Goal: Register for event/course

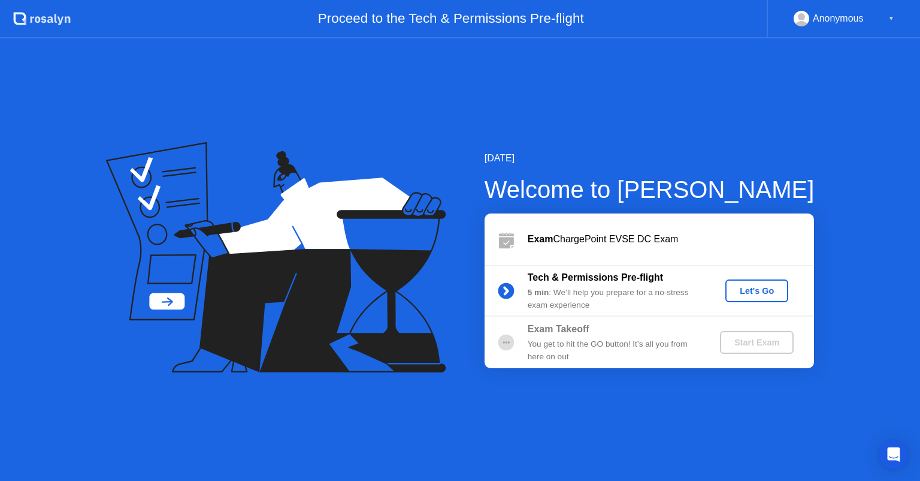
click at [751, 291] on div "Let's Go" at bounding box center [756, 291] width 53 height 10
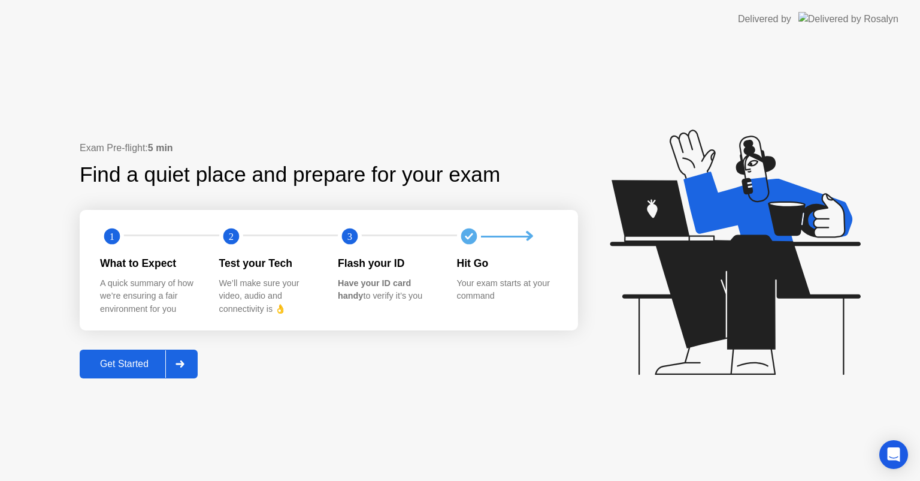
click at [149, 369] on div "Get Started" at bounding box center [124, 363] width 82 height 11
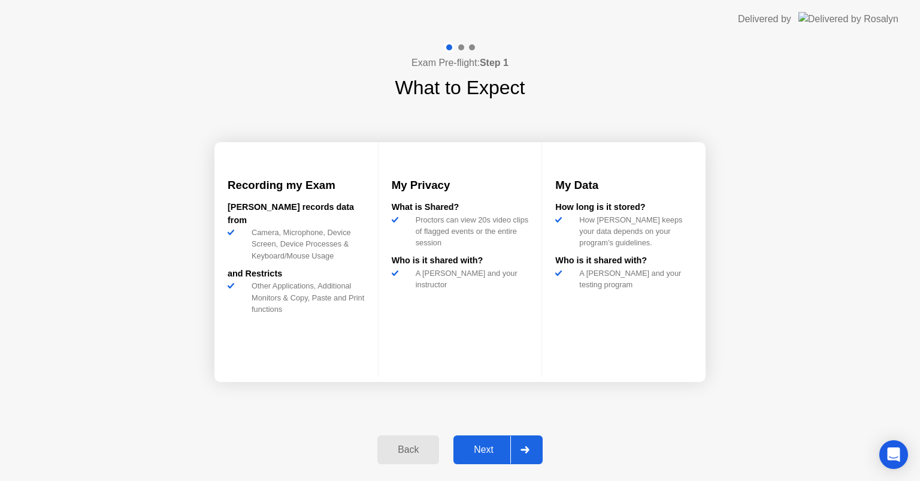
click at [494, 452] on div "Next" at bounding box center [483, 449] width 53 height 11
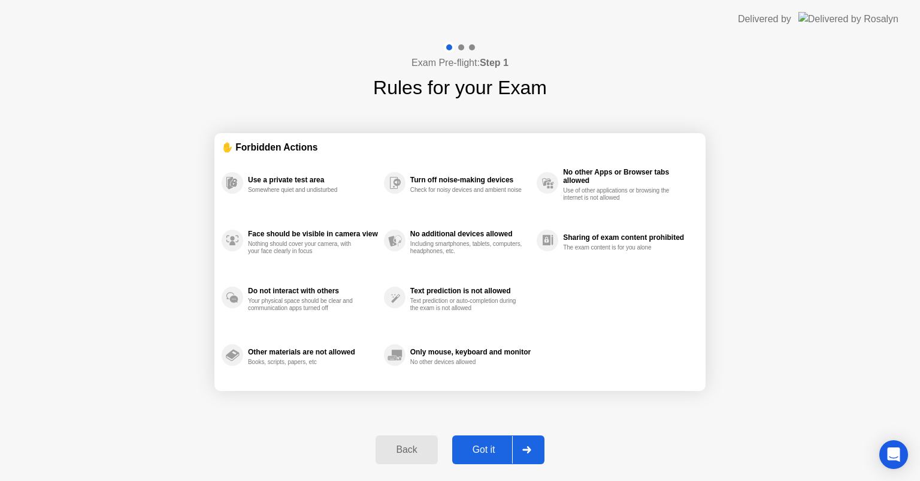
click at [487, 451] on div "Got it" at bounding box center [484, 449] width 56 height 11
select select "**********"
select select "*******"
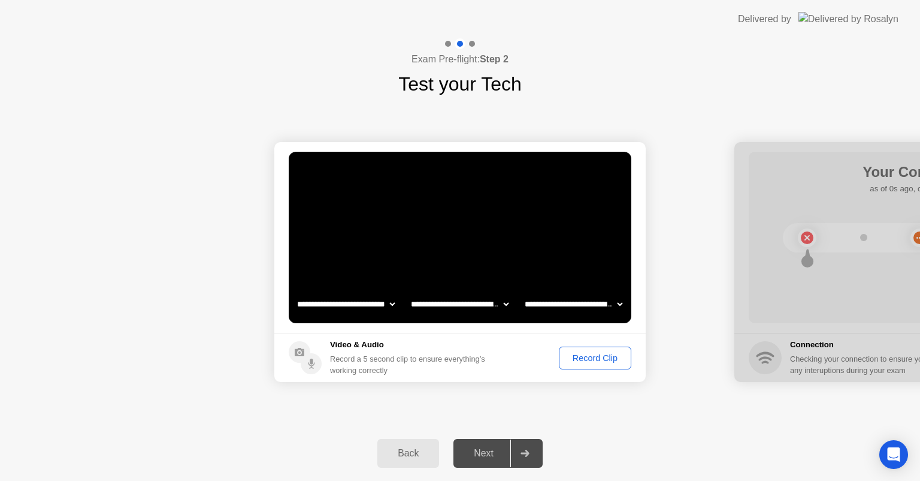
click at [603, 356] on div "Record Clip" at bounding box center [595, 358] width 64 height 10
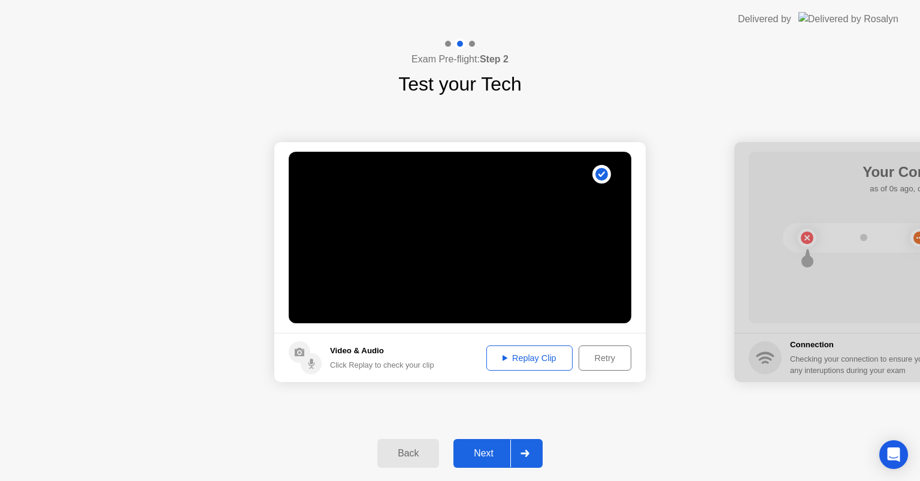
click at [496, 457] on div "Next" at bounding box center [483, 453] width 53 height 11
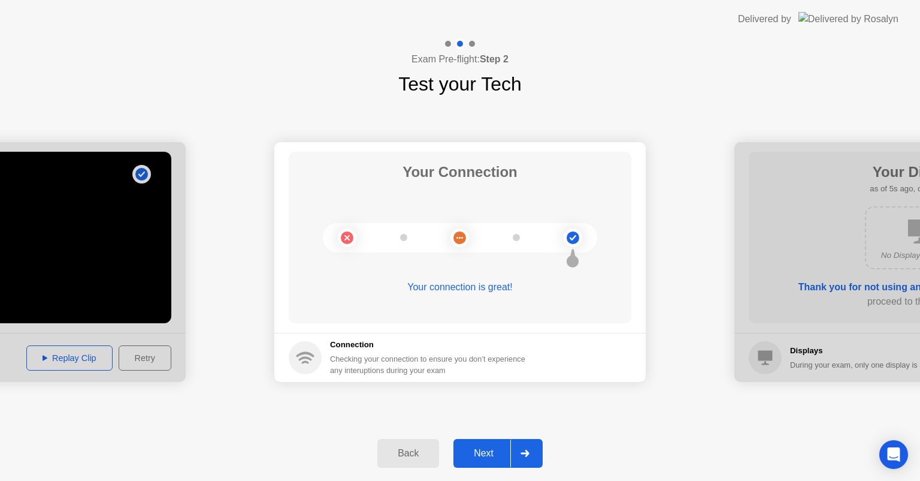
click at [474, 448] on div "Next" at bounding box center [483, 453] width 53 height 11
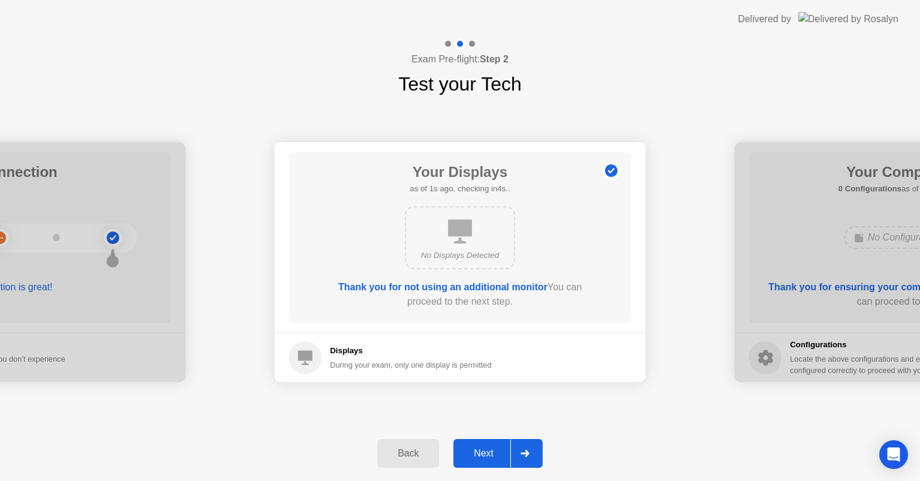
click at [499, 458] on div "Next" at bounding box center [483, 453] width 53 height 11
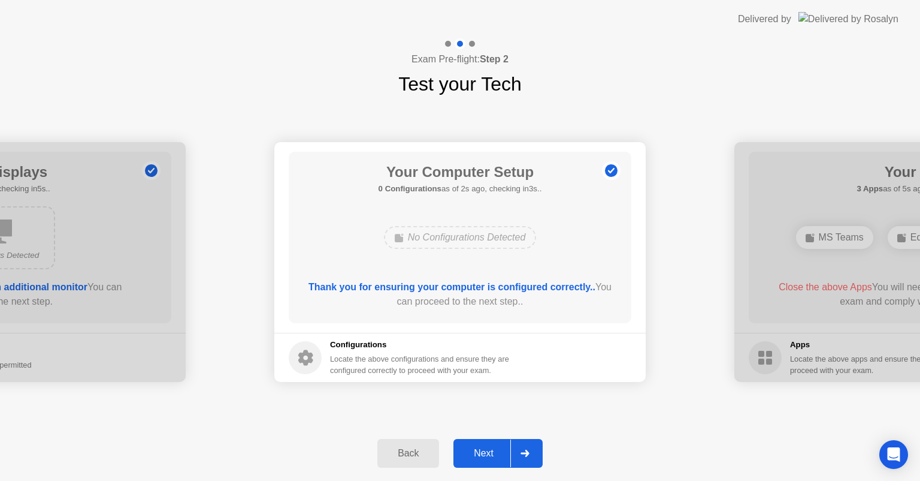
click at [482, 455] on div "Next" at bounding box center [483, 453] width 53 height 11
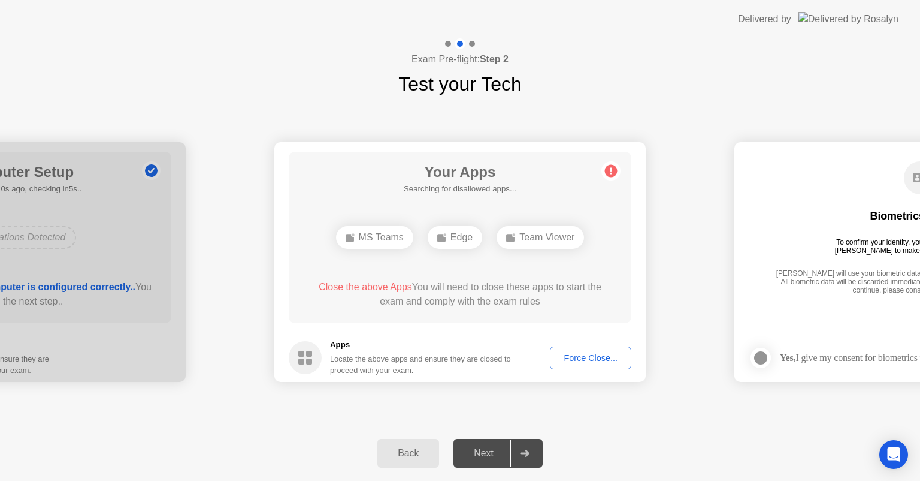
click at [385, 238] on div "MS Teams" at bounding box center [374, 237] width 77 height 23
click at [595, 356] on div "Force Close..." at bounding box center [590, 358] width 73 height 10
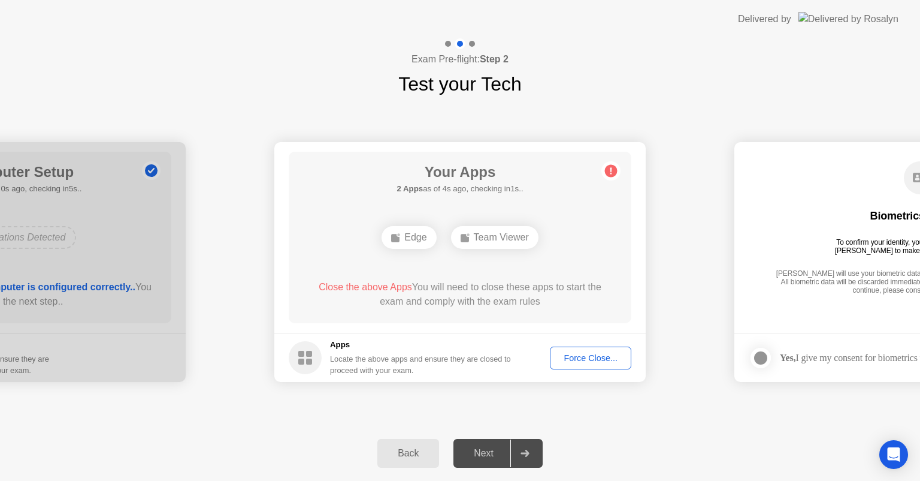
click at [417, 237] on div "Edge" at bounding box center [409, 237] width 55 height 23
click at [574, 358] on div "Force Close..." at bounding box center [590, 358] width 73 height 10
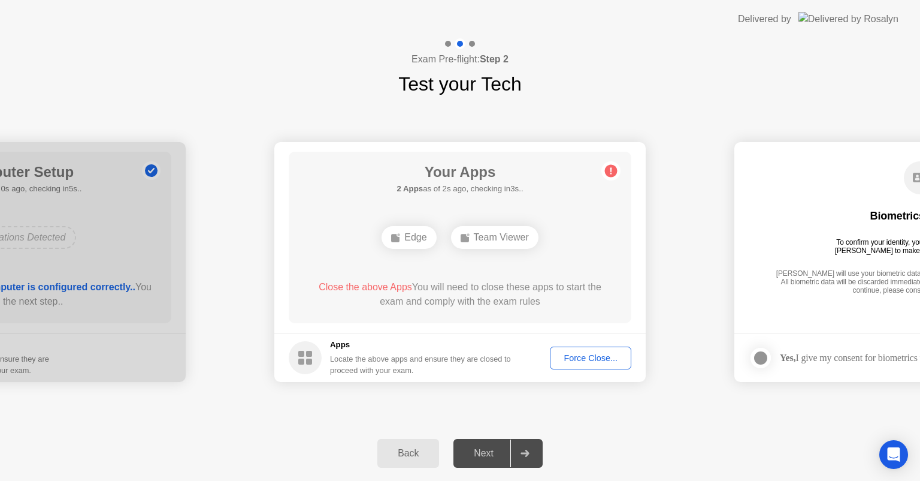
click at [406, 243] on div "Edge" at bounding box center [409, 237] width 55 height 23
click at [585, 361] on div "Force Close..." at bounding box center [590, 358] width 73 height 10
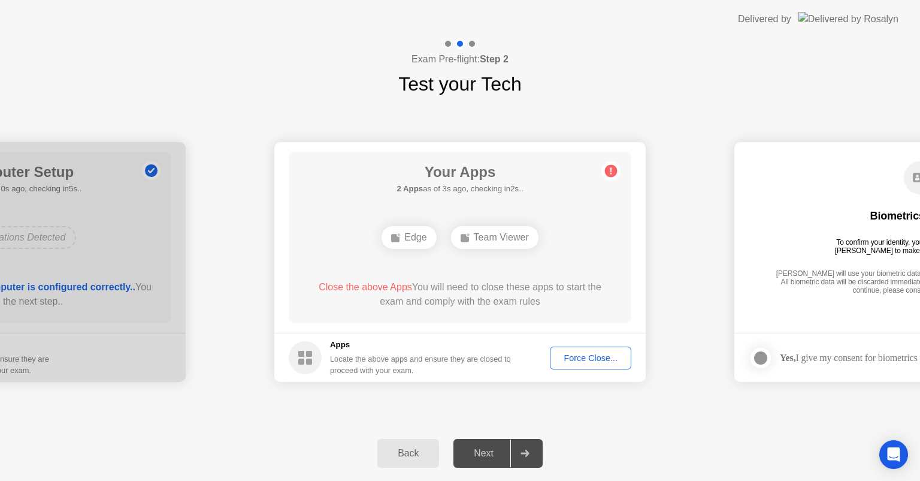
click at [408, 244] on div "Edge" at bounding box center [409, 237] width 55 height 23
click at [491, 247] on div "Team Viewer" at bounding box center [494, 237] width 87 height 23
click at [382, 357] on div "Locate the above apps and ensure they are closed to proceed with your exam." at bounding box center [421, 364] width 182 height 23
drag, startPoint x: 285, startPoint y: 370, endPoint x: 290, endPoint y: 364, distance: 7.6
click at [287, 367] on footer "Apps Locate the above apps and ensure they are closed to proceed with your exam…" at bounding box center [460, 357] width 372 height 49
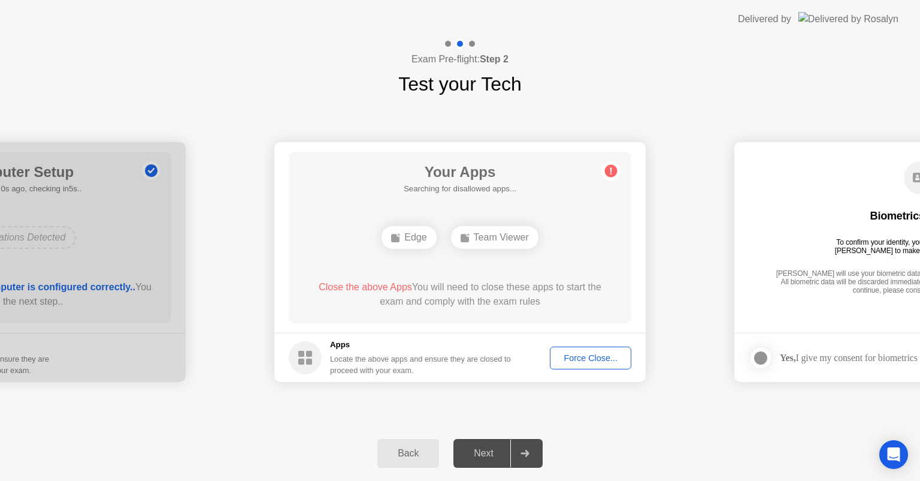
click at [299, 357] on icon at bounding box center [305, 357] width 33 height 33
click at [572, 357] on div "Force Close..." at bounding box center [590, 358] width 73 height 10
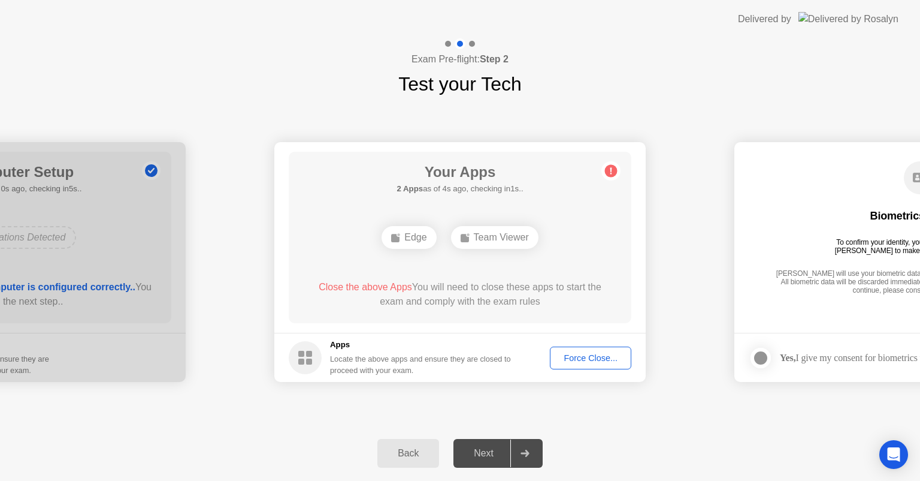
click at [577, 360] on div "Force Close..." at bounding box center [590, 358] width 73 height 10
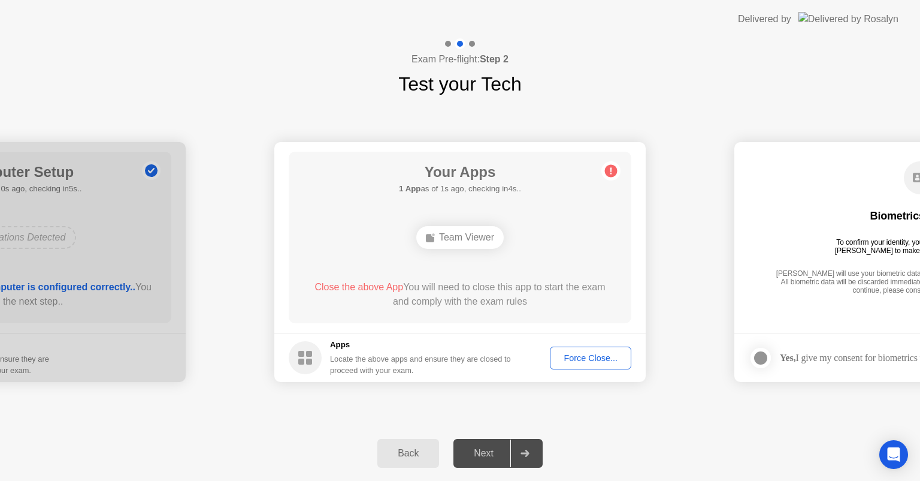
click at [551, 357] on button "Force Close..." at bounding box center [590, 357] width 81 height 23
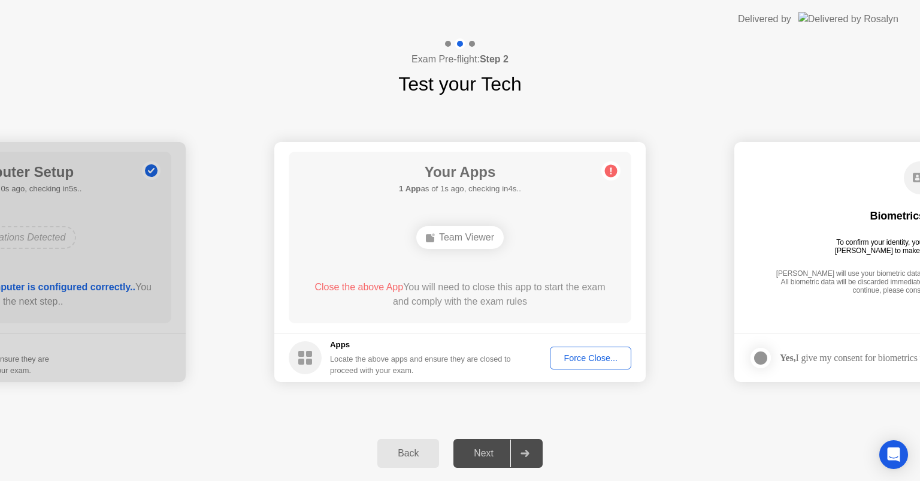
click at [468, 241] on div "Team Viewer" at bounding box center [459, 237] width 87 height 23
click at [475, 211] on div "Your Apps 1 App as of 3s ago, checking in2s.. Team Viewer Close the above App Y…" at bounding box center [460, 237] width 343 height 171
click at [475, 244] on div "Team Viewer" at bounding box center [459, 237] width 87 height 23
click at [607, 171] on circle at bounding box center [611, 171] width 13 height 13
click at [576, 362] on div "Force Close..." at bounding box center [590, 358] width 73 height 10
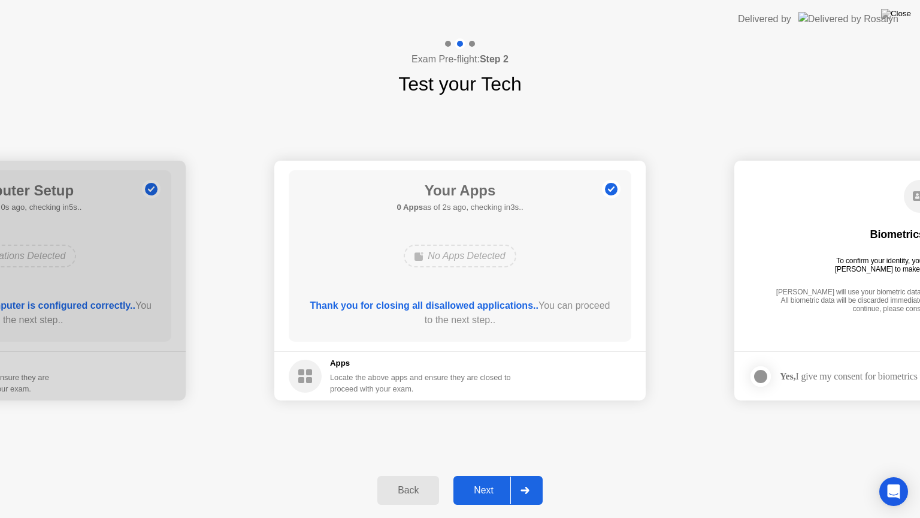
click at [499, 480] on div "Next" at bounding box center [483, 490] width 53 height 11
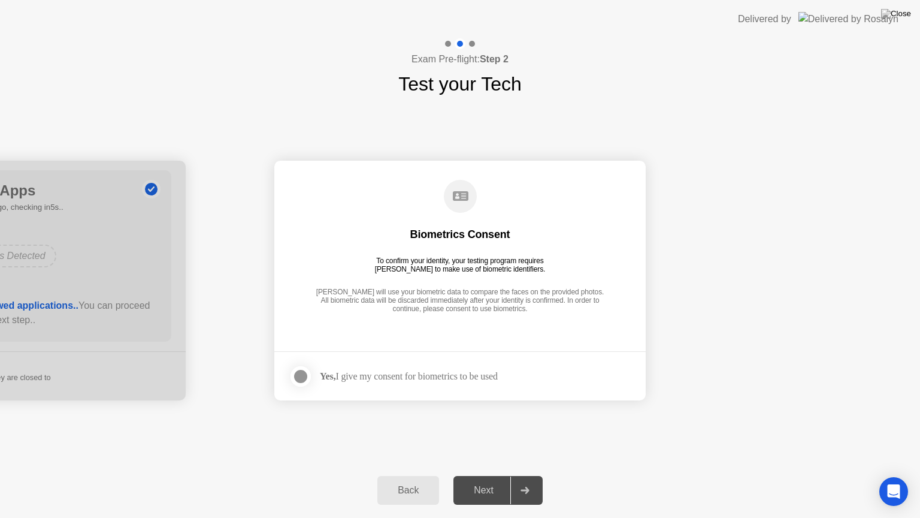
click at [487, 480] on div "Next" at bounding box center [483, 490] width 53 height 11
click at [306, 383] on div at bounding box center [301, 376] width 14 height 14
click at [494, 480] on div "Next" at bounding box center [483, 490] width 53 height 11
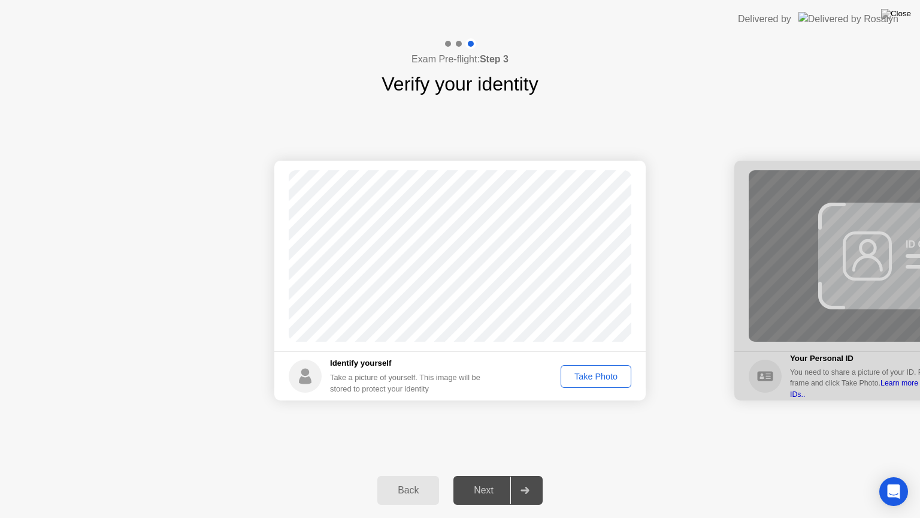
click at [600, 375] on div "Take Photo" at bounding box center [596, 377] width 62 height 10
click at [476, 480] on button "Next" at bounding box center [498, 490] width 89 height 29
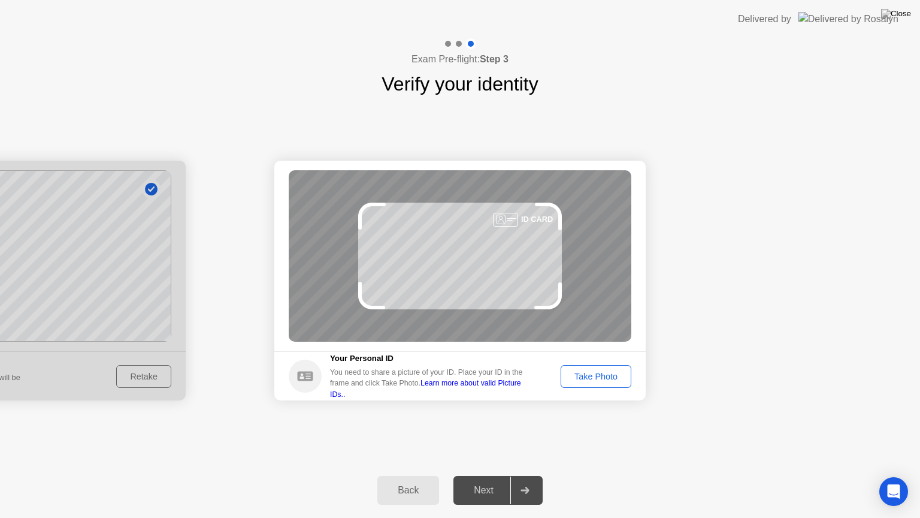
click at [599, 372] on div "Take Photo" at bounding box center [596, 377] width 62 height 10
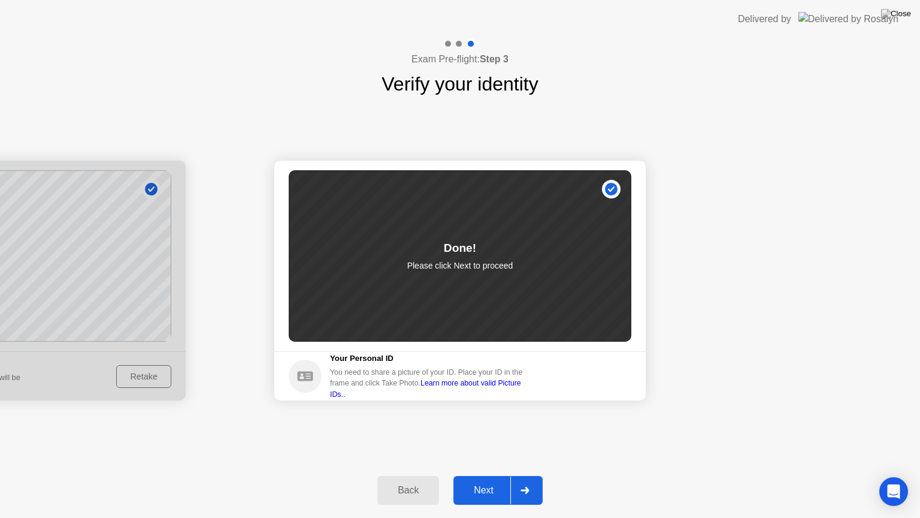
click at [477, 480] on button "Next" at bounding box center [498, 490] width 89 height 29
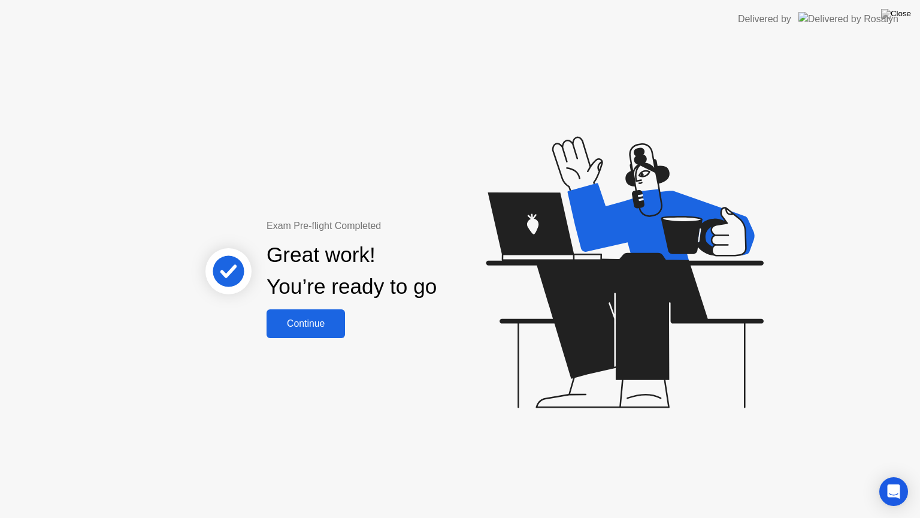
click at [328, 326] on div "Continue" at bounding box center [305, 323] width 71 height 11
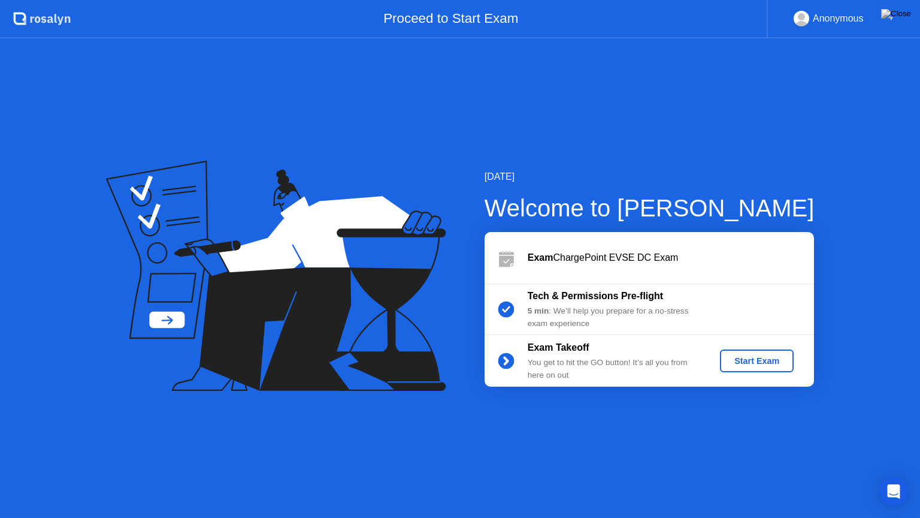
click at [767, 357] on div "Start Exam" at bounding box center [757, 361] width 64 height 10
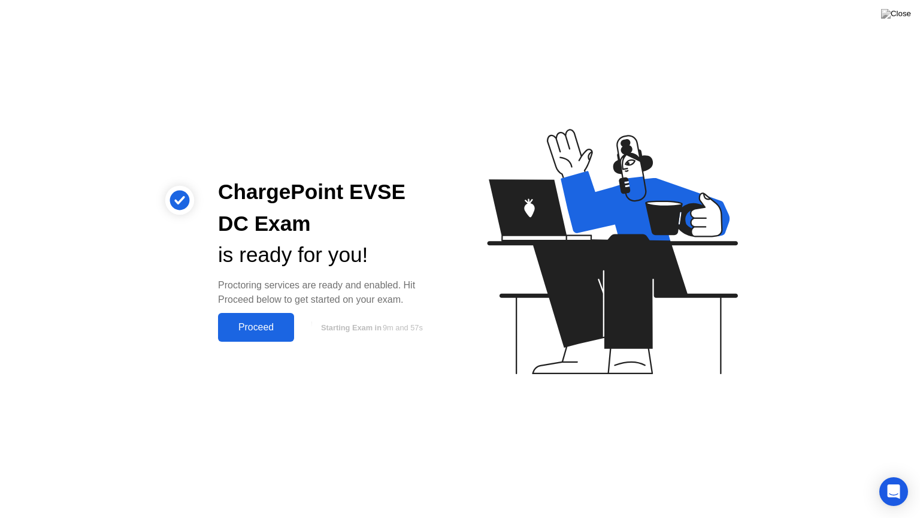
click at [265, 326] on div "Proceed" at bounding box center [256, 327] width 69 height 11
